Goal: Task Accomplishment & Management: Complete application form

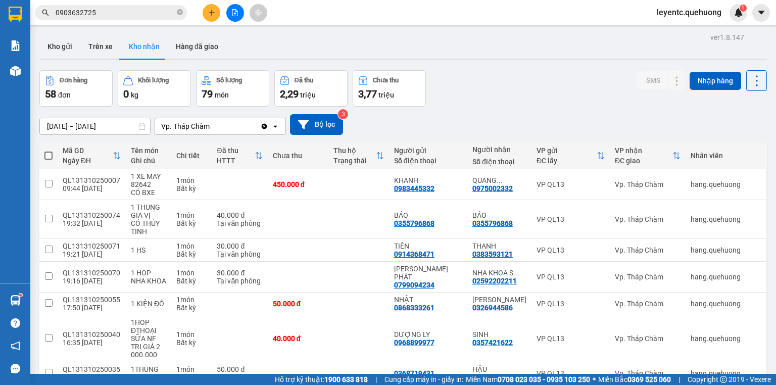
click at [177, 11] on icon "close-circle" at bounding box center [180, 12] width 6 height 6
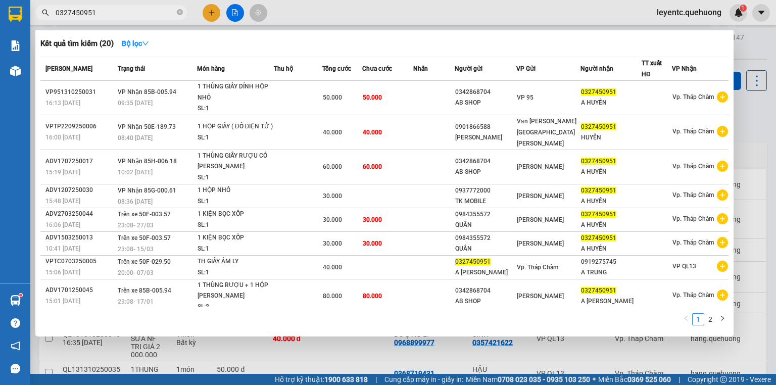
type input "0327450951"
click at [208, 9] on div at bounding box center [388, 192] width 776 height 385
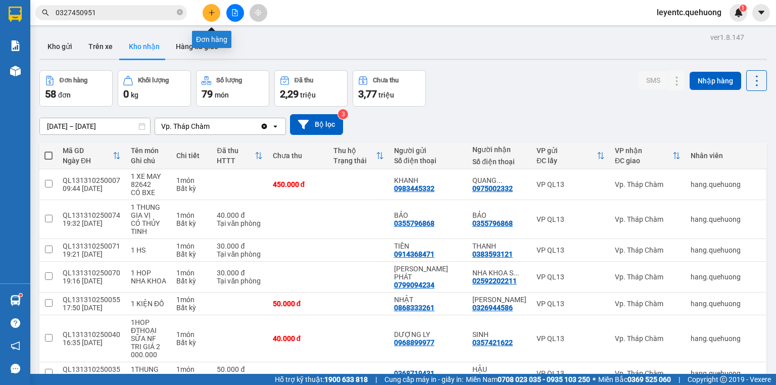
click at [208, 10] on icon "plus" at bounding box center [211, 12] width 7 height 7
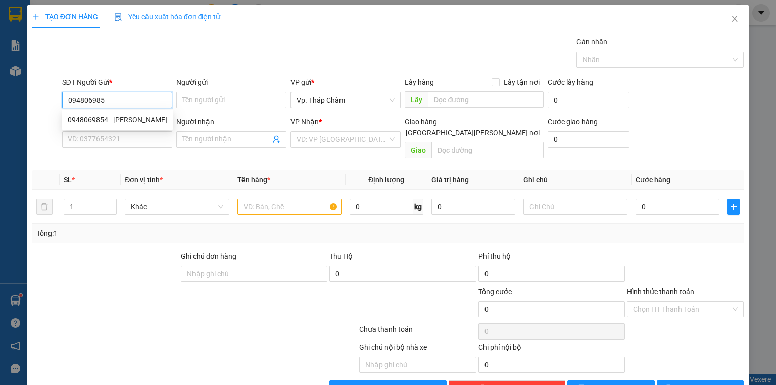
type input "0948069854"
click at [140, 119] on div "0948069854 - [PERSON_NAME]" at bounding box center [117, 119] width 99 height 11
type input "PHƯƠNG ANH"
type input "0948069654"
type input "ANH THY"
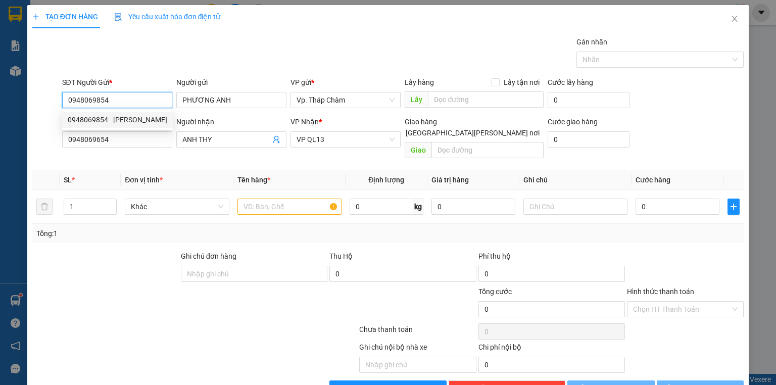
type input "50.000"
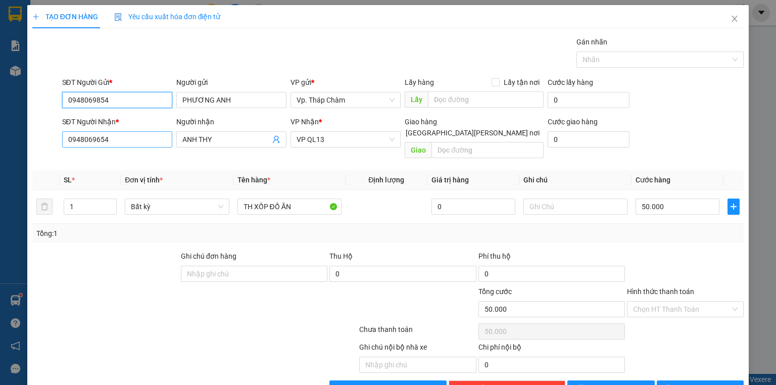
type input "0948069854"
click at [133, 141] on input "0948069654" at bounding box center [117, 139] width 110 height 16
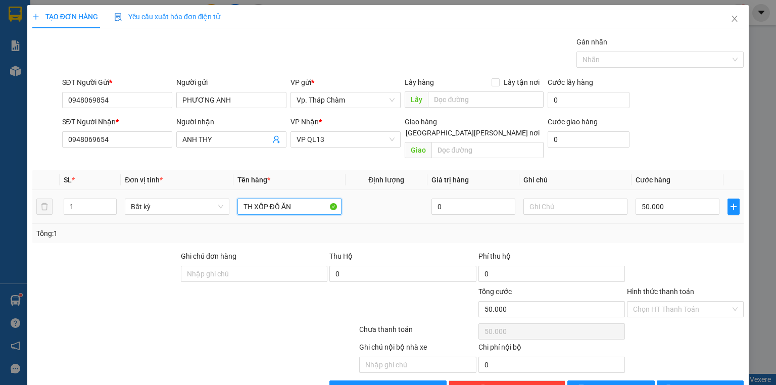
drag, startPoint x: 322, startPoint y: 190, endPoint x: 234, endPoint y: 199, distance: 87.8
click at [234, 199] on td "TH XỐP ĐỒ ĂN" at bounding box center [289, 207] width 112 height 34
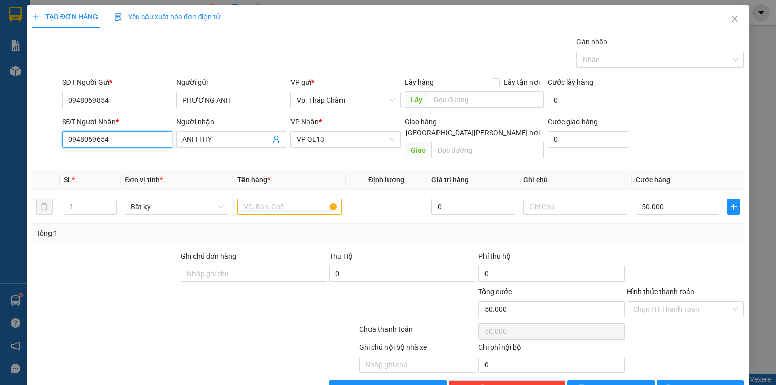
click at [96, 137] on input "0948069654" at bounding box center [117, 139] width 110 height 16
type input "0948069754"
click at [113, 158] on div "0948069754 - QUÂN" at bounding box center [116, 158] width 97 height 11
type input "QUÂN"
type input "0948069754"
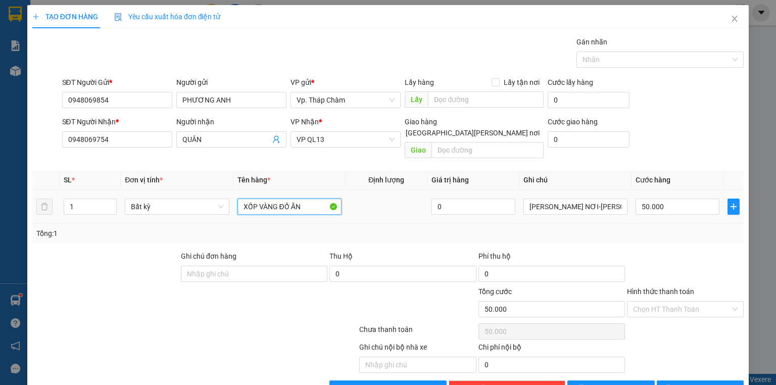
drag, startPoint x: 332, startPoint y: 197, endPoint x: 228, endPoint y: 202, distance: 104.1
click at [205, 199] on tr "1 Bất kỳ XỐP [PERSON_NAME] ĐỒ ĂN 0 [PERSON_NAME] NƠI-[PERSON_NAME] XE ÔM [PERSO…" at bounding box center [387, 207] width 711 height 34
click at [374, 142] on span "VP QL13" at bounding box center [345, 139] width 98 height 15
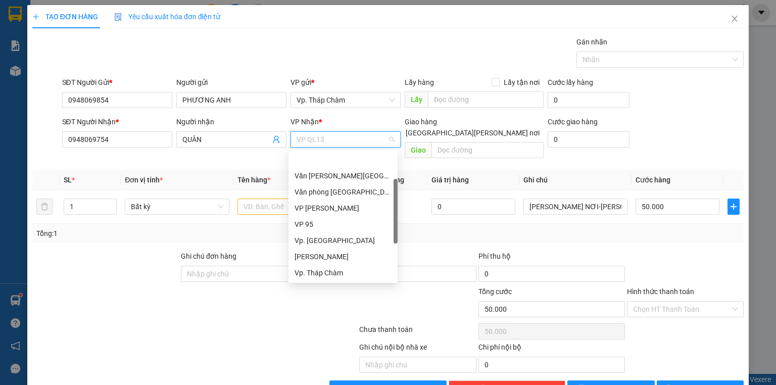
scroll to position [32, 0]
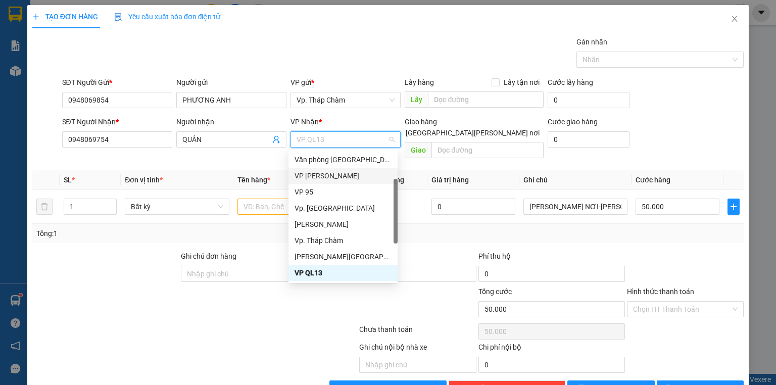
click at [338, 183] on div "VP [PERSON_NAME]" at bounding box center [342, 176] width 109 height 16
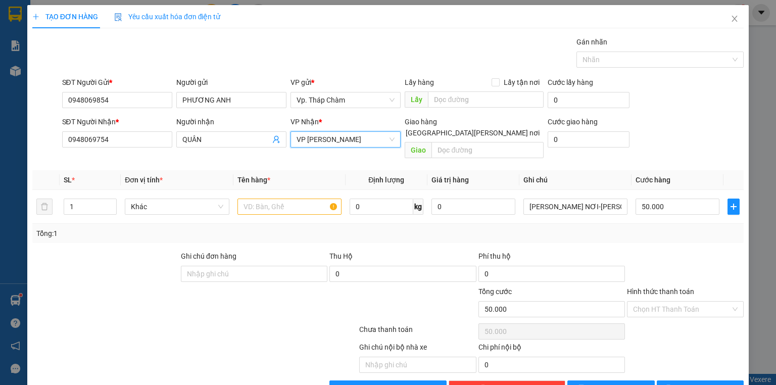
click at [352, 140] on span "VP [PERSON_NAME]" at bounding box center [345, 139] width 98 height 15
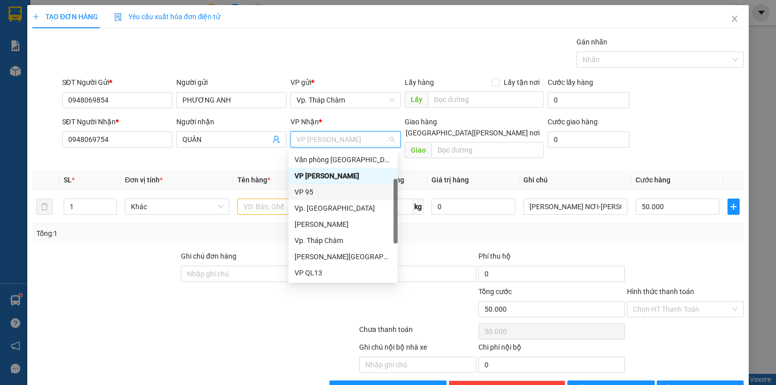
click at [333, 191] on div "VP 95" at bounding box center [342, 191] width 97 height 11
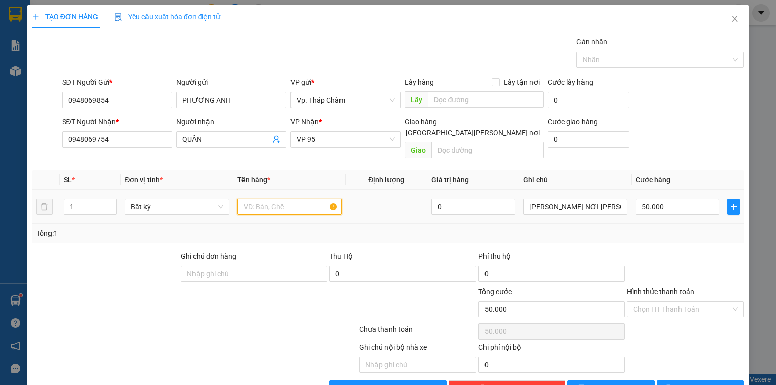
click at [276, 198] on input "text" at bounding box center [289, 206] width 104 height 16
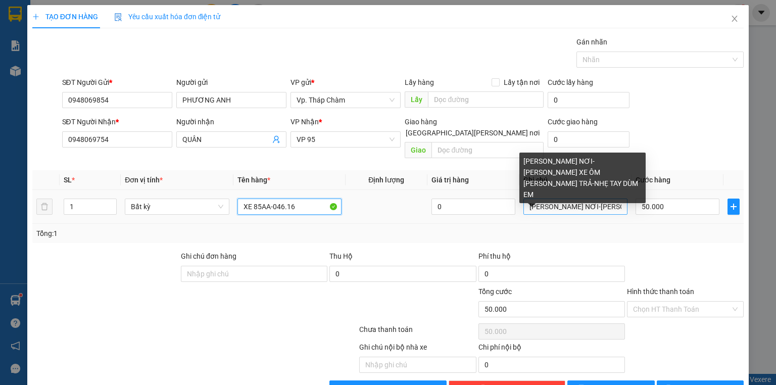
type input "XE 85AA-046.16"
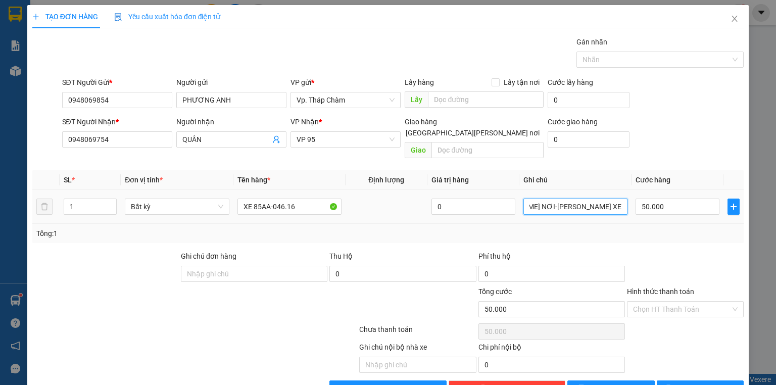
scroll to position [0, 104]
drag, startPoint x: 521, startPoint y: 196, endPoint x: 626, endPoint y: 207, distance: 105.6
click at [626, 207] on tr "1 Bất kỳ XE 85AA-046.16 0 [PERSON_NAME] NƠI-[PERSON_NAME] XE ÔM [PERSON_NAME] T…" at bounding box center [387, 207] width 711 height 34
type input "BAO XE"
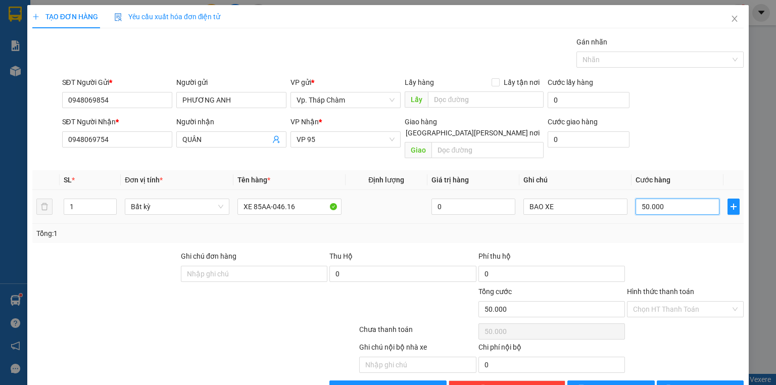
click at [663, 198] on input "50.000" at bounding box center [677, 206] width 84 height 16
type input "3"
type input "35"
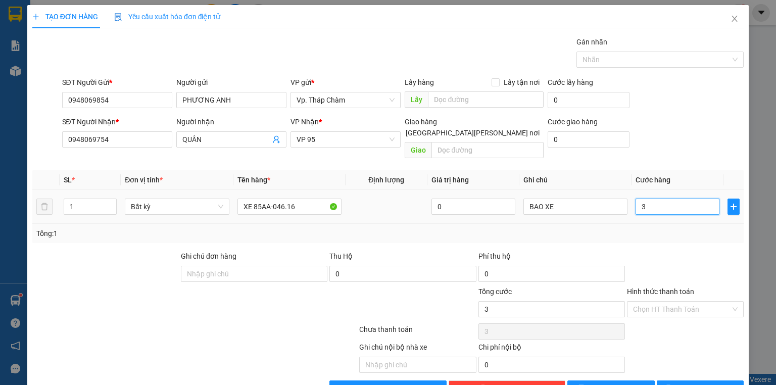
type input "35"
type input "350"
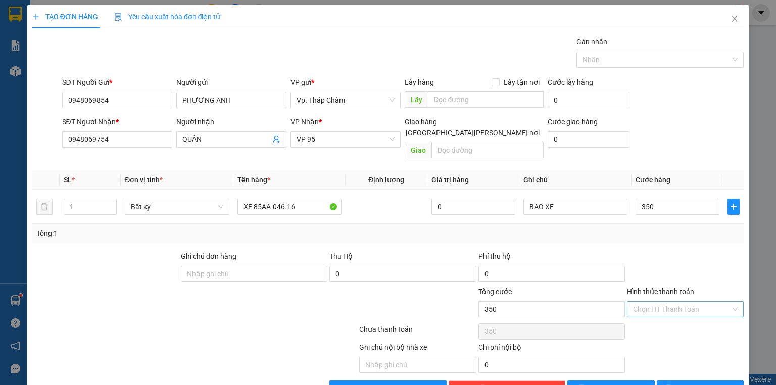
type input "350.000"
click at [664, 301] on input "Hình thức thanh toán" at bounding box center [681, 308] width 97 height 15
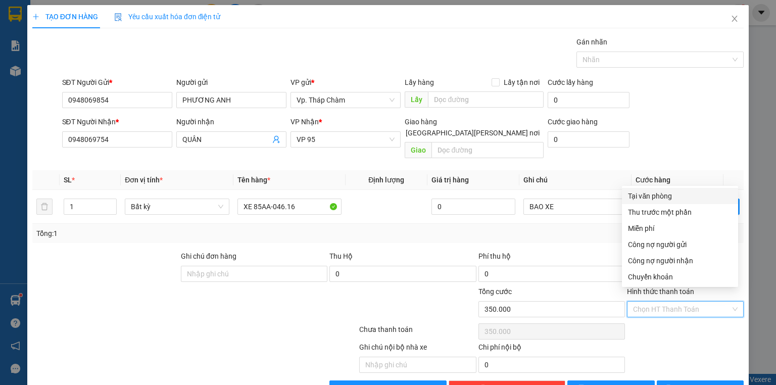
click at [658, 194] on div "Tại văn phòng" at bounding box center [680, 195] width 104 height 11
type input "0"
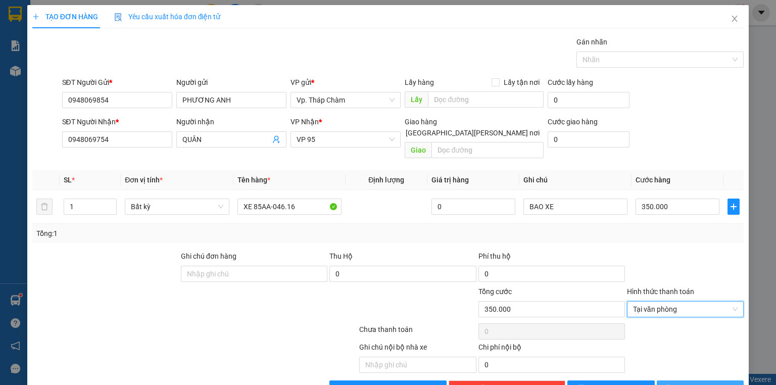
click at [711, 383] on span "[PERSON_NAME] và In" at bounding box center [711, 388] width 71 height 11
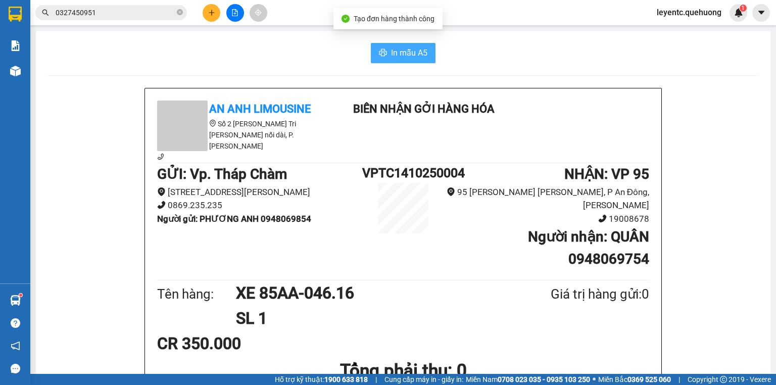
click at [380, 51] on icon "printer" at bounding box center [383, 52] width 8 height 8
